Goal: Download file/media

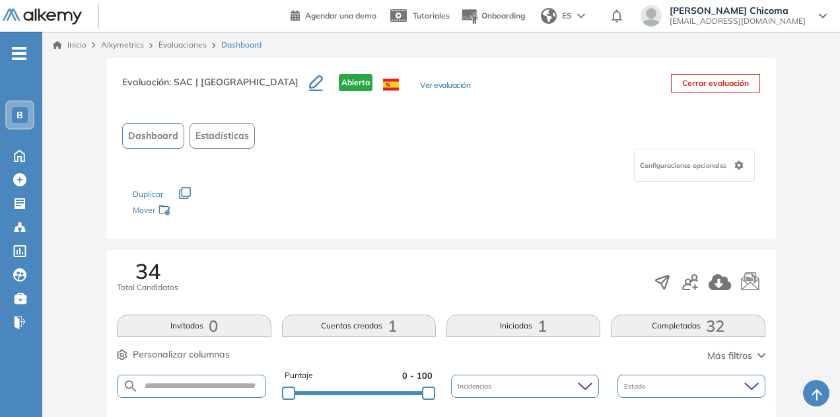
scroll to position [955, 0]
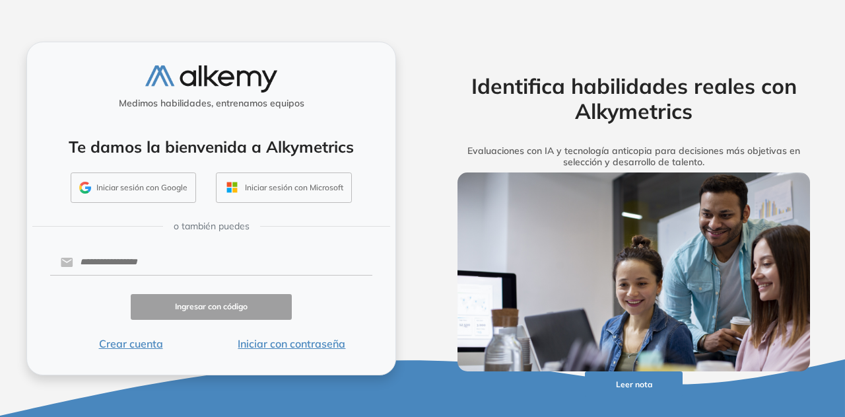
click at [156, 178] on button "Iniciar sesión con Google" at bounding box center [133, 187] width 125 height 30
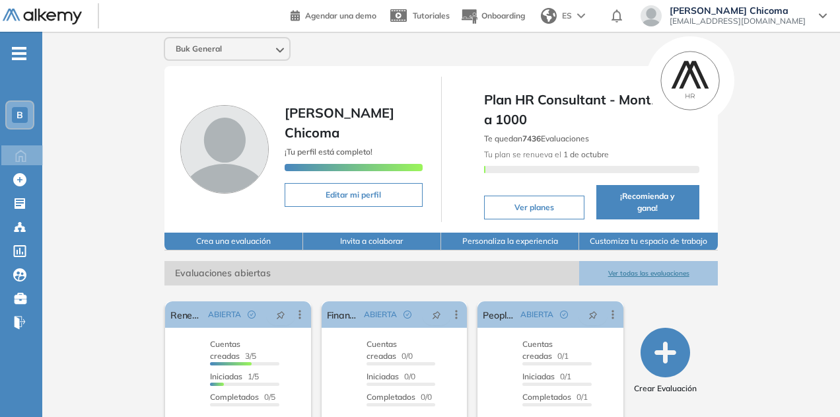
click at [641, 261] on button "Ver todas las evaluaciones" at bounding box center [648, 273] width 138 height 24
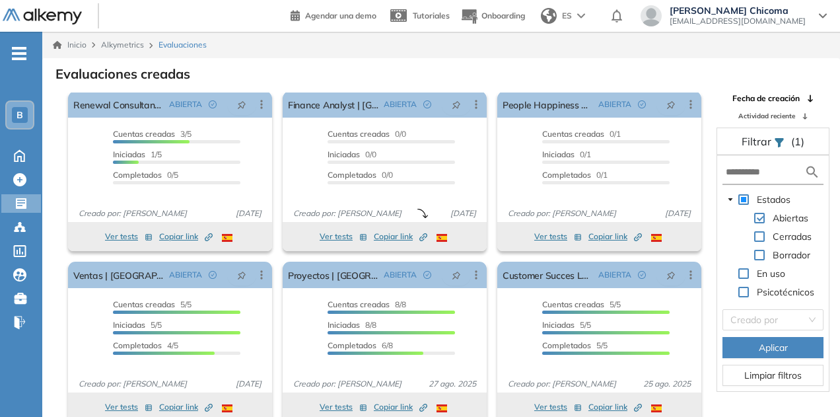
scroll to position [32, 0]
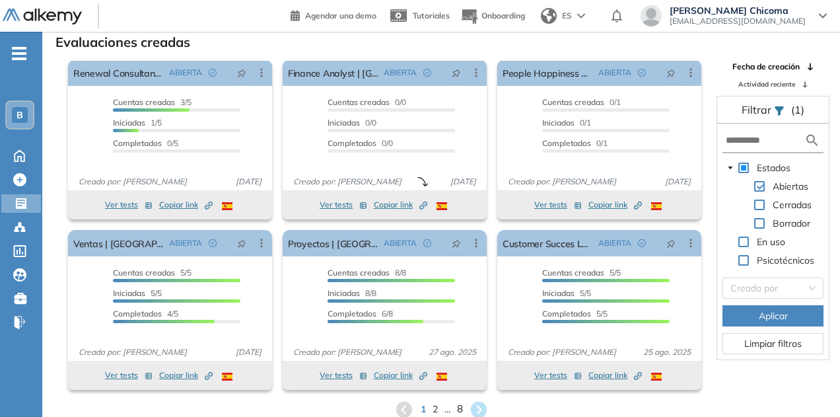
click at [461, 409] on span "8" at bounding box center [459, 409] width 6 height 15
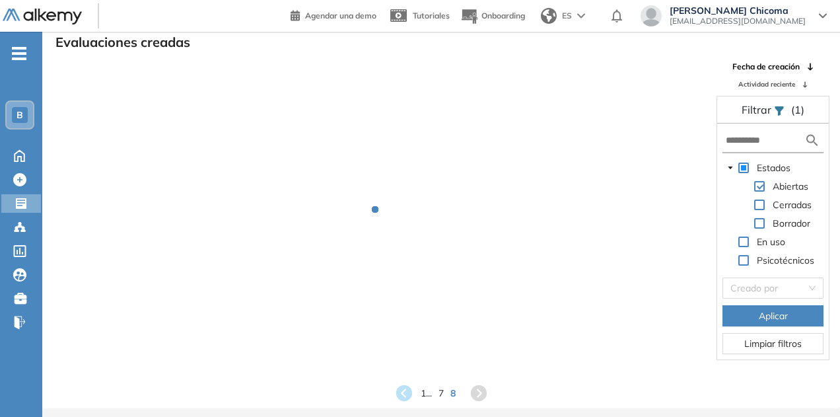
scroll to position [0, 0]
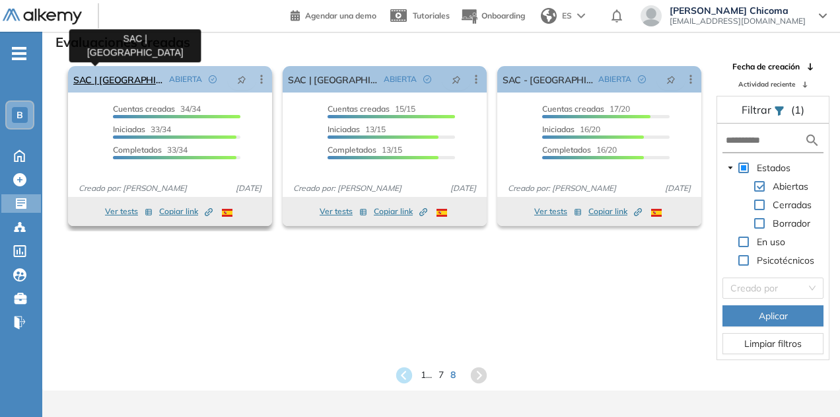
click at [98, 82] on link "SAC | Perú" at bounding box center [118, 79] width 90 height 26
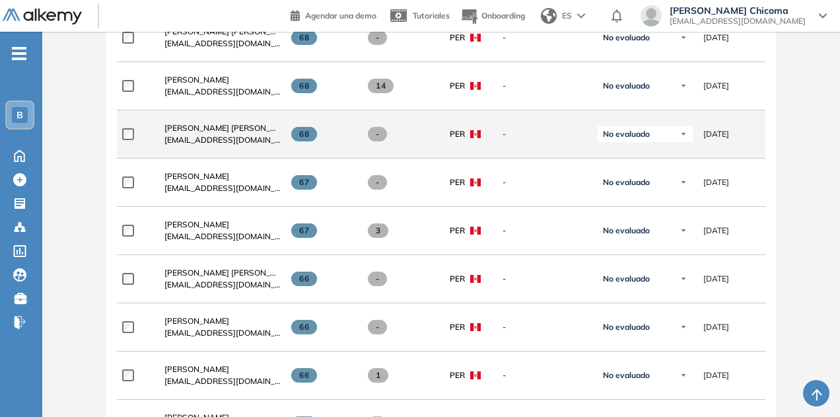
scroll to position [1257, 0]
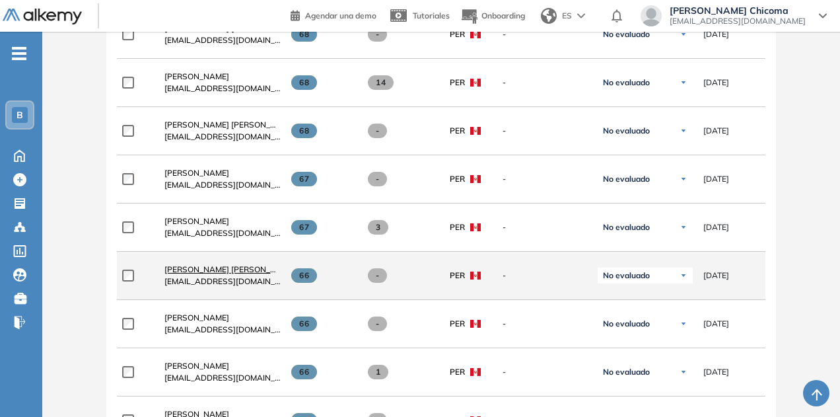
click at [243, 265] on span "Cesar Agusto Cherres Pacheco" at bounding box center [229, 269] width 131 height 10
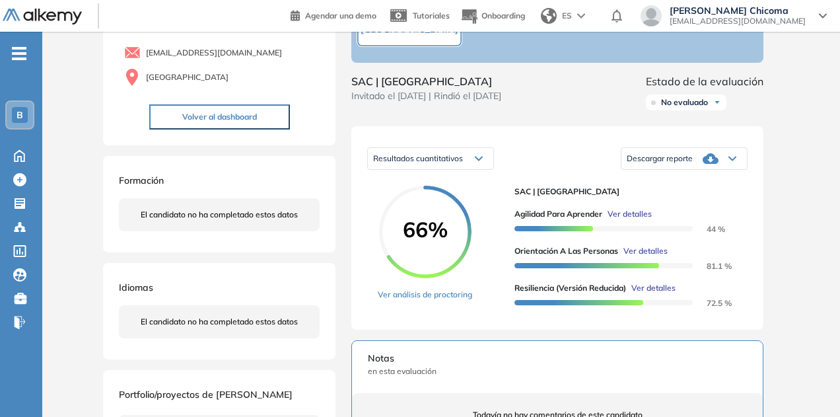
scroll to position [111, 0]
click at [708, 166] on icon at bounding box center [711, 158] width 16 height 16
click at [695, 205] on li "Descargar informe resumido" at bounding box center [676, 198] width 98 height 13
